Goal: Task Accomplishment & Management: Manage account settings

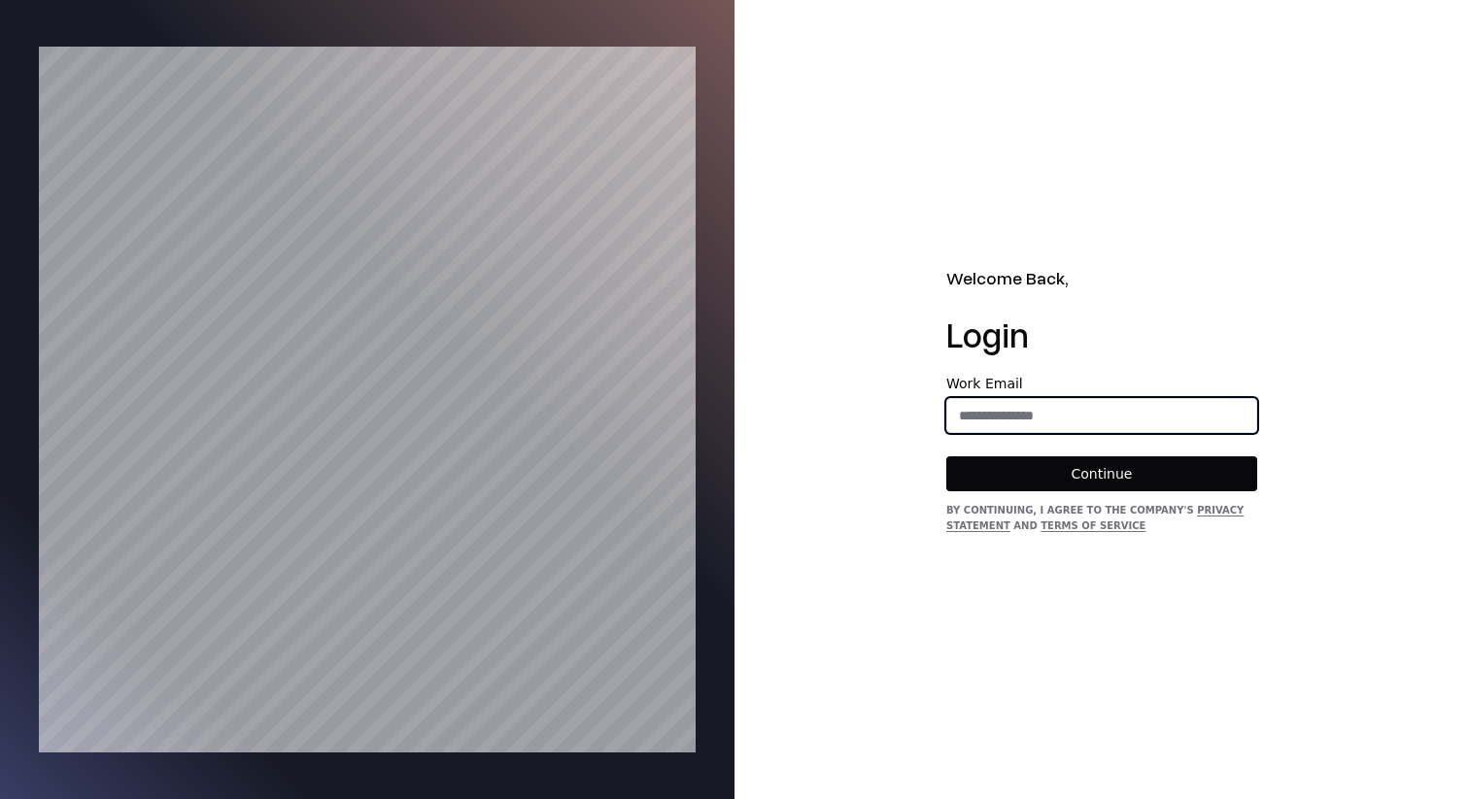
click at [1052, 425] on input "email" at bounding box center [1101, 415] width 309 height 35
type input "**********"
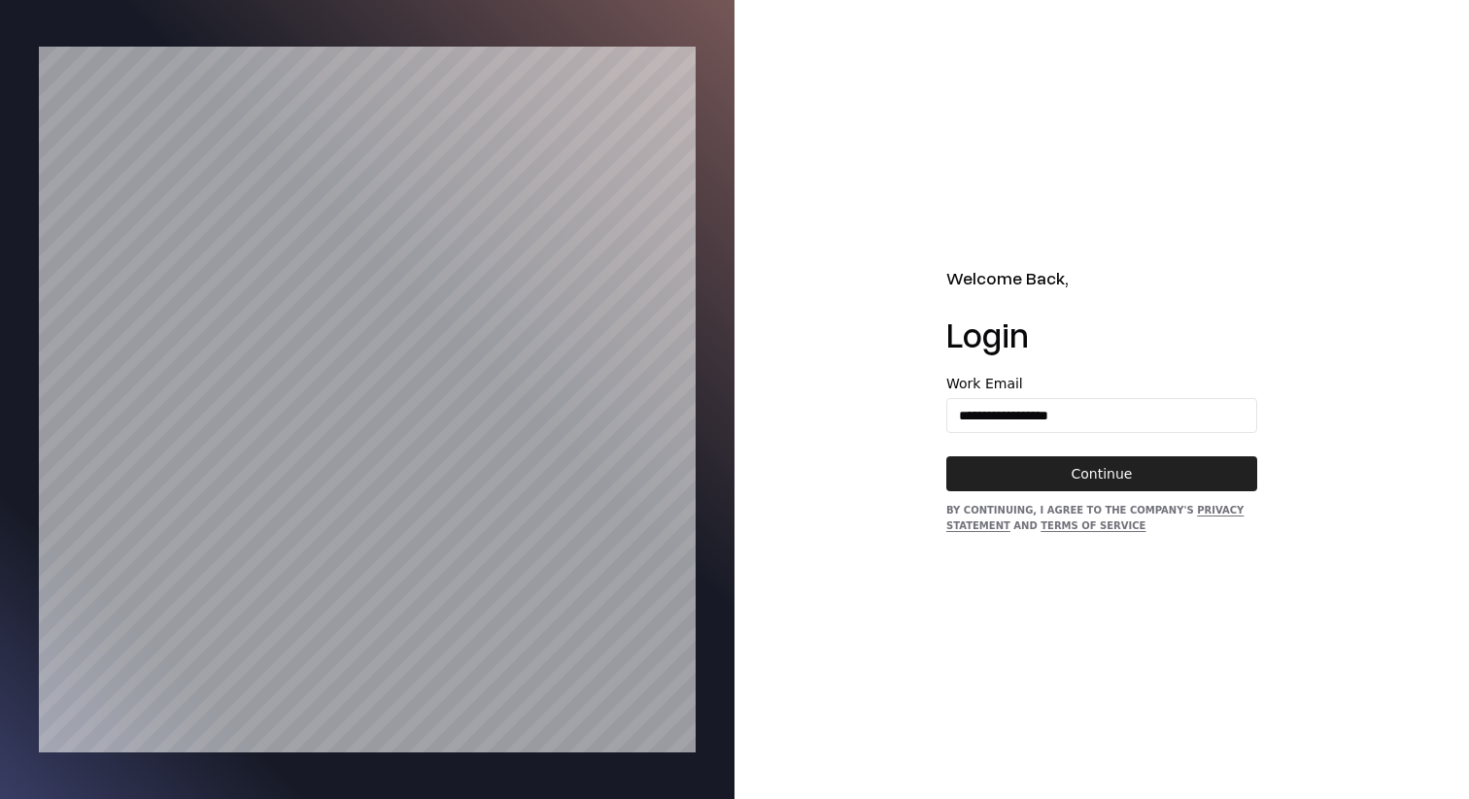
click at [1085, 458] on button "Continue" at bounding box center [1101, 474] width 311 height 35
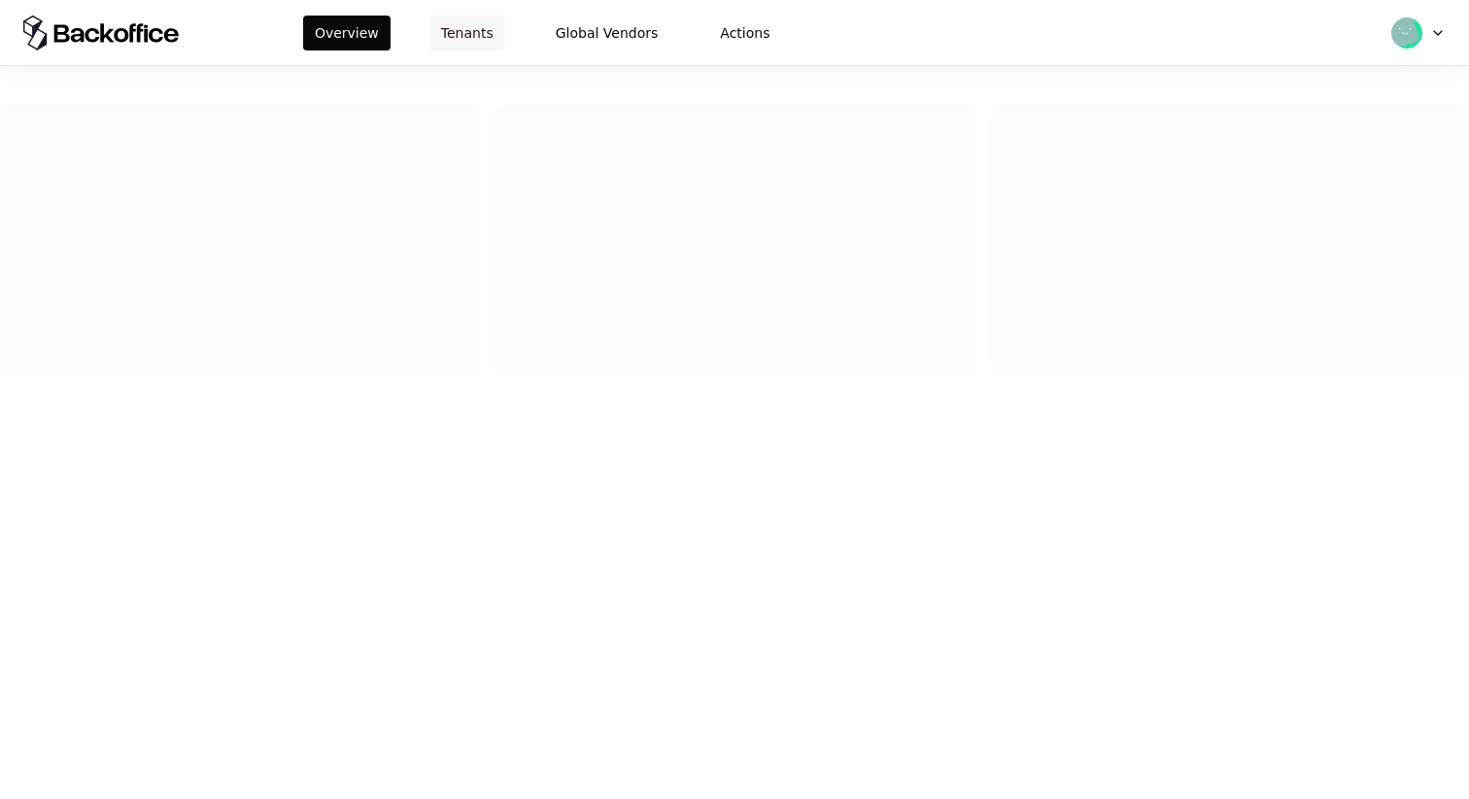
click at [461, 45] on button "Tenants" at bounding box center [467, 33] width 76 height 35
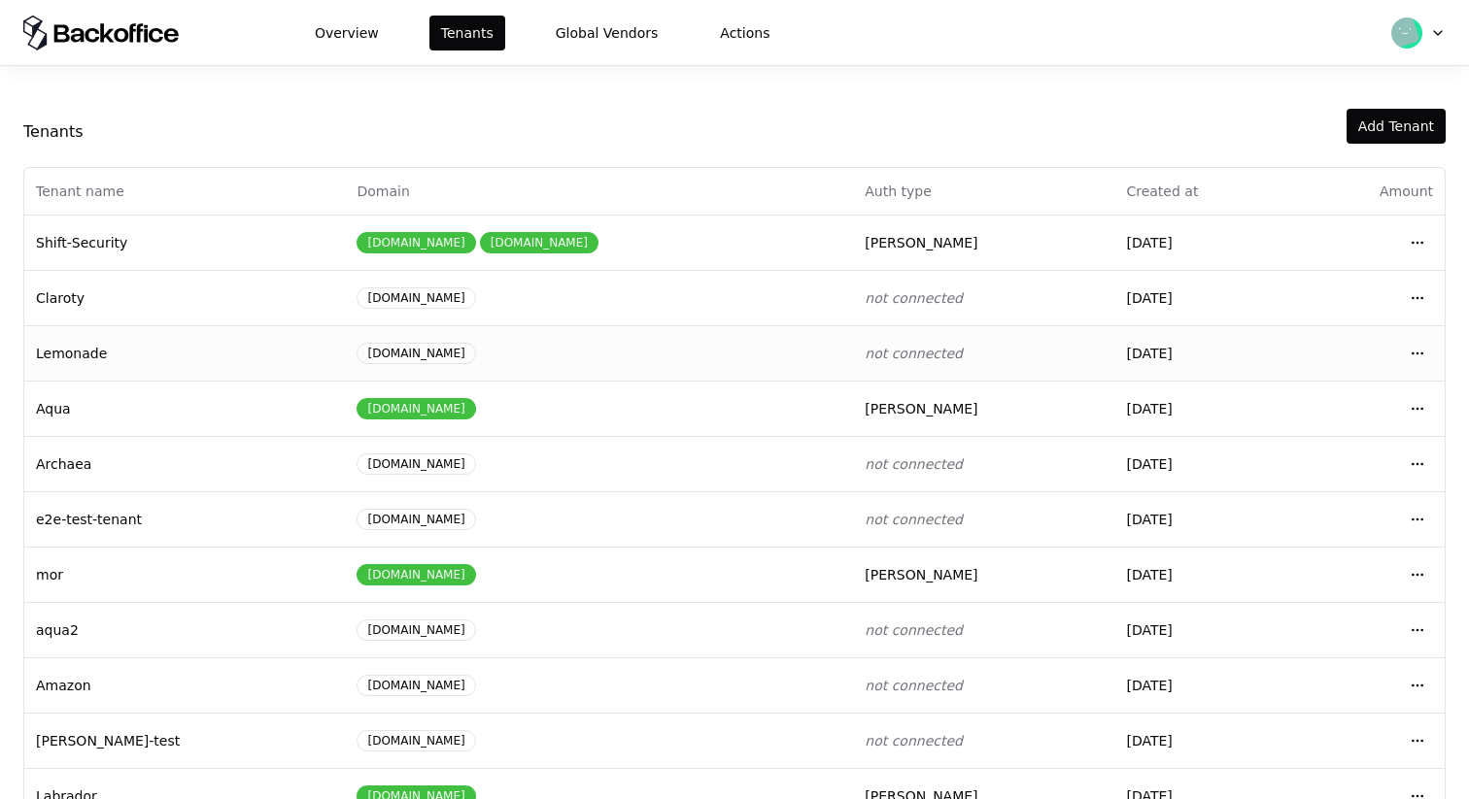
scroll to position [214, 0]
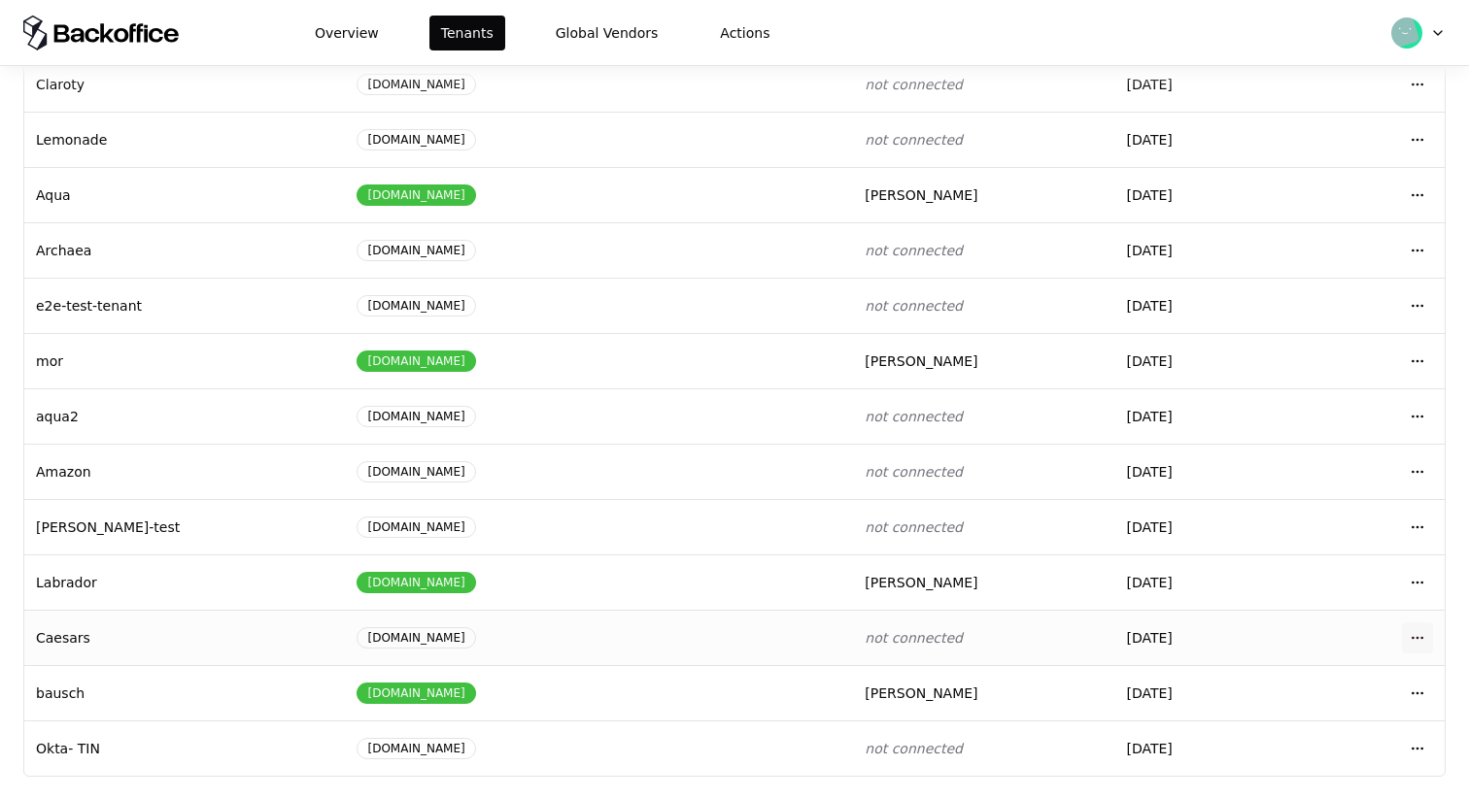
click at [1421, 644] on html "Overview Tenants Global Vendors Actions Tenants Add Tenant Tenant name Domain A…" at bounding box center [734, 399] width 1469 height 799
click at [1366, 563] on div "Login to tenant" at bounding box center [1331, 554] width 221 height 39
